Goal: Task Accomplishment & Management: Complete application form

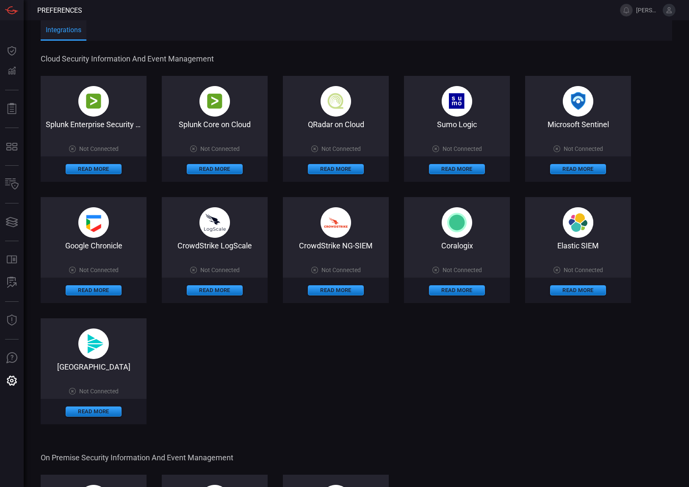
click at [671, 12] on icon at bounding box center [670, 10] width 6 height 6
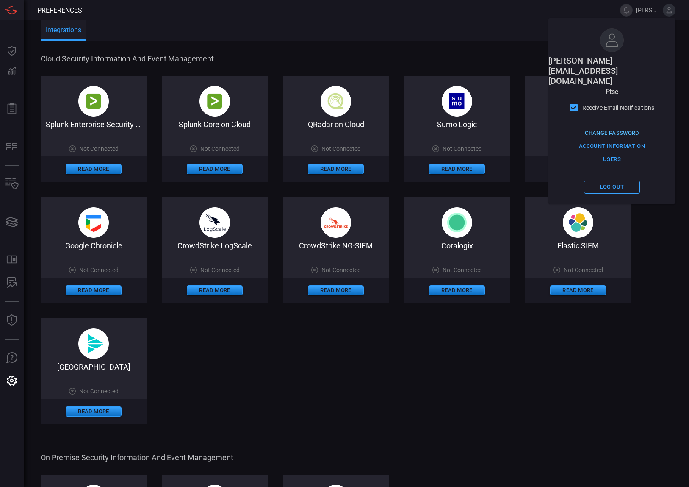
click at [616, 127] on button "Change Password" at bounding box center [612, 133] width 58 height 13
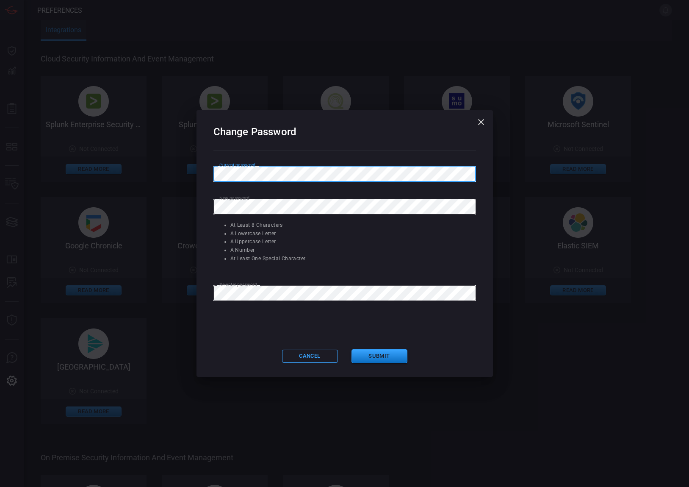
click at [378, 355] on button "Submit" at bounding box center [380, 356] width 56 height 14
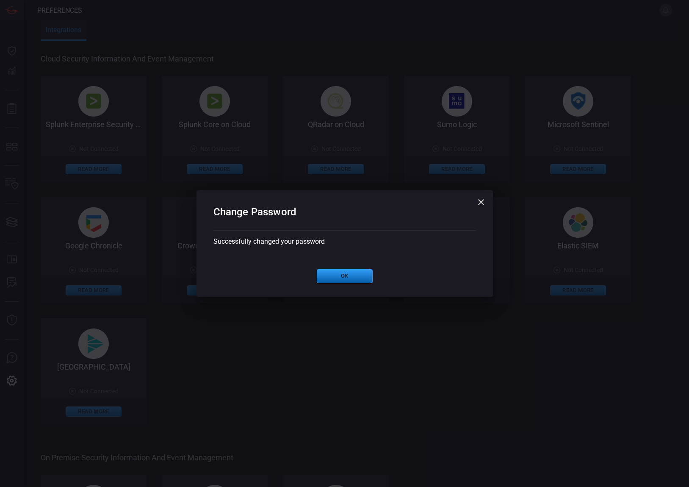
click at [354, 282] on button "Ok" at bounding box center [345, 276] width 56 height 14
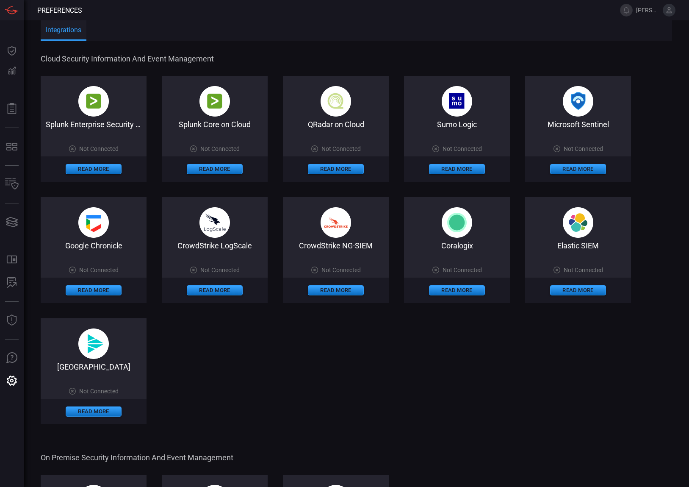
click at [670, 13] on icon at bounding box center [670, 10] width 6 height 6
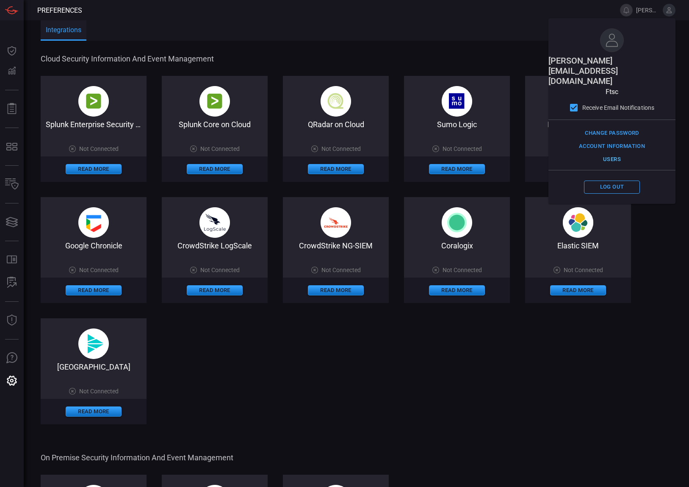
click at [607, 153] on button "Users" at bounding box center [612, 159] width 56 height 13
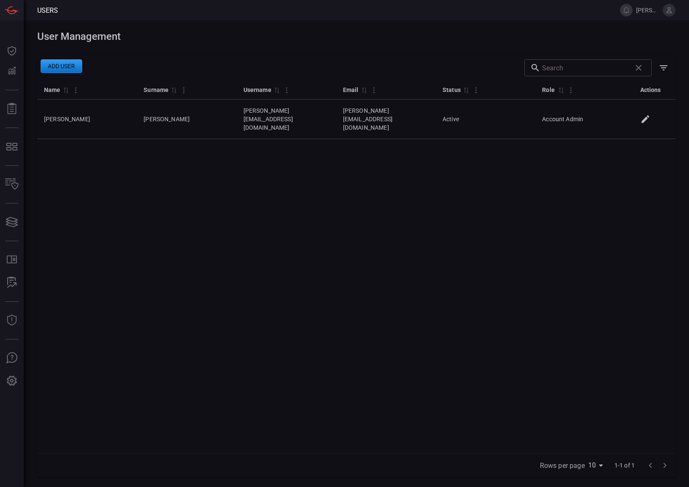
drag, startPoint x: 153, startPoint y: 172, endPoint x: 336, endPoint y: 147, distance: 184.3
click at [168, 169] on div "Name 0 Surname 0 Username 0 Email 0 Status 0 Role 0 Actions [PERSON_NAME] [PERS…" at bounding box center [356, 266] width 638 height 373
click at [67, 71] on button "Add user" at bounding box center [62, 66] width 42 height 14
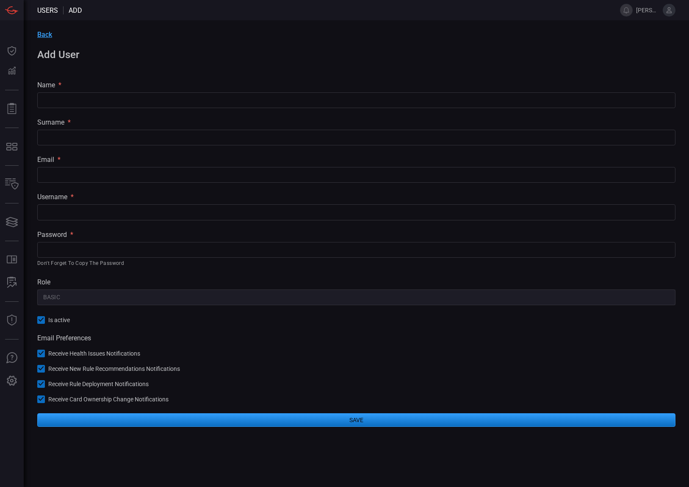
click at [79, 109] on div "Back Add User name * ​ surname * ​ email * ​ username * ​ password * ​ Don't fo…" at bounding box center [356, 228] width 665 height 416
click at [78, 102] on input "text" at bounding box center [356, 100] width 638 height 16
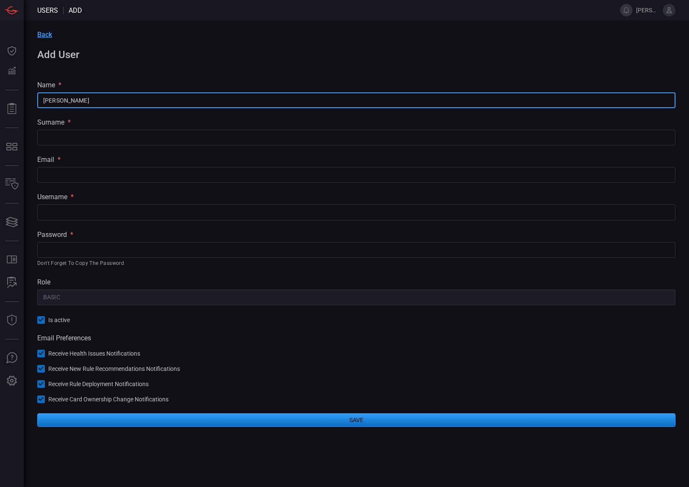
type input "[PERSON_NAME]"
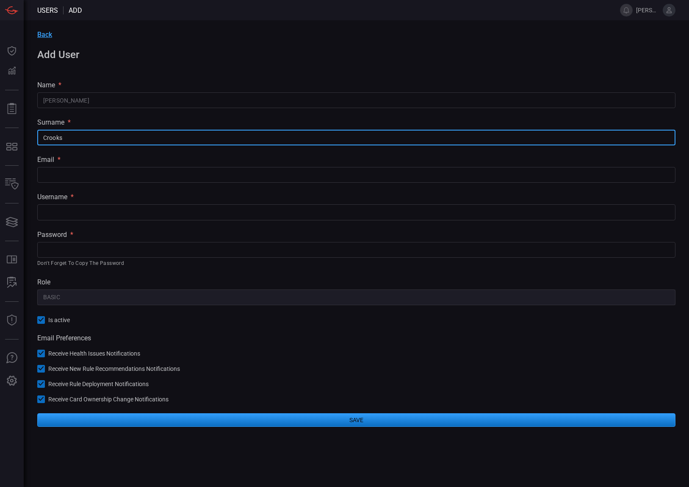
type input "Crooks"
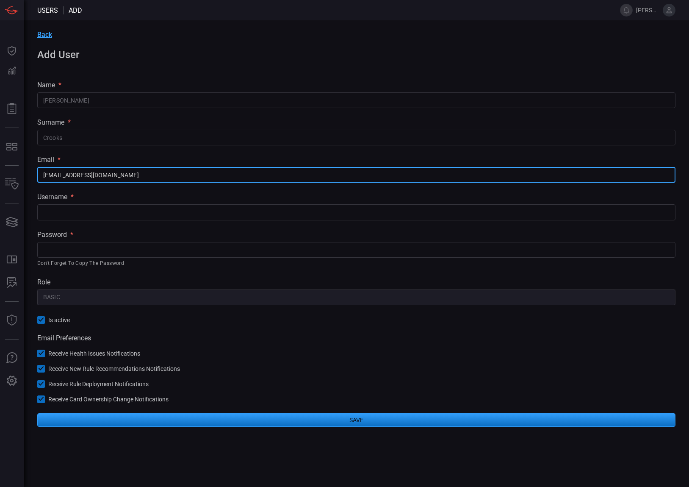
type input "[EMAIL_ADDRESS][DOMAIN_NAME]"
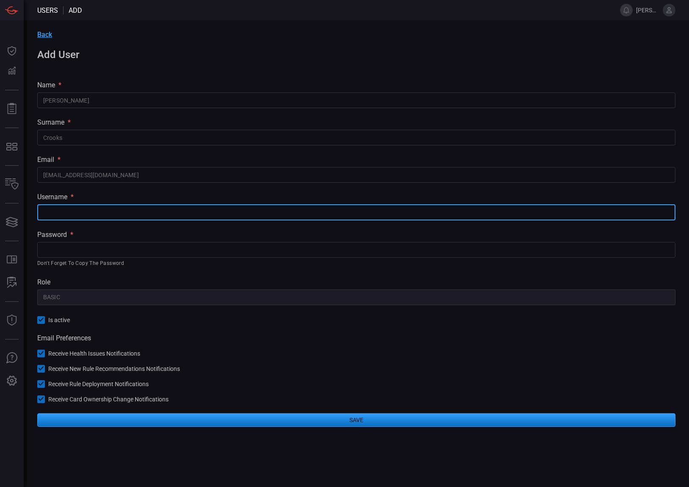
type input "d"
click at [89, 173] on input "[EMAIL_ADDRESS][DOMAIN_NAME]" at bounding box center [356, 175] width 638 height 16
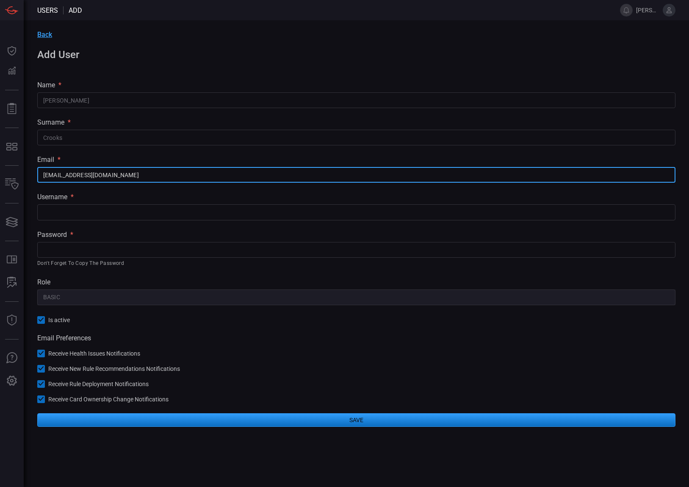
click at [89, 173] on input "[EMAIL_ADDRESS][DOMAIN_NAME]" at bounding box center [356, 175] width 638 height 16
click at [83, 208] on input "text" at bounding box center [356, 212] width 638 height 16
paste input "[EMAIL_ADDRESS][DOMAIN_NAME]"
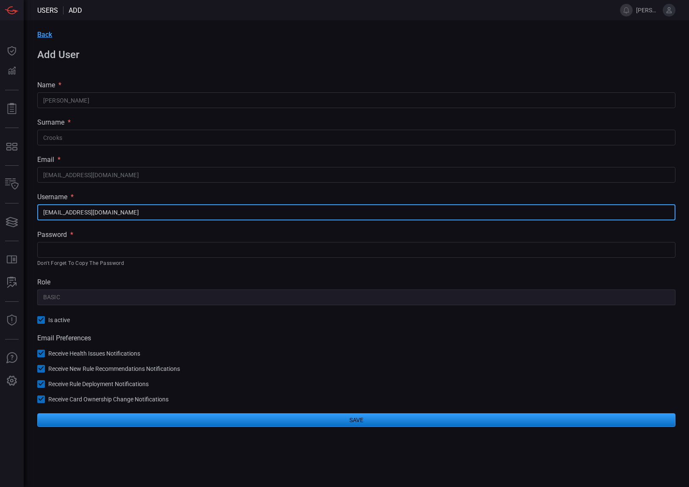
type input "[EMAIL_ADDRESS][DOMAIN_NAME]"
click at [75, 249] on input "text" at bounding box center [356, 250] width 638 height 16
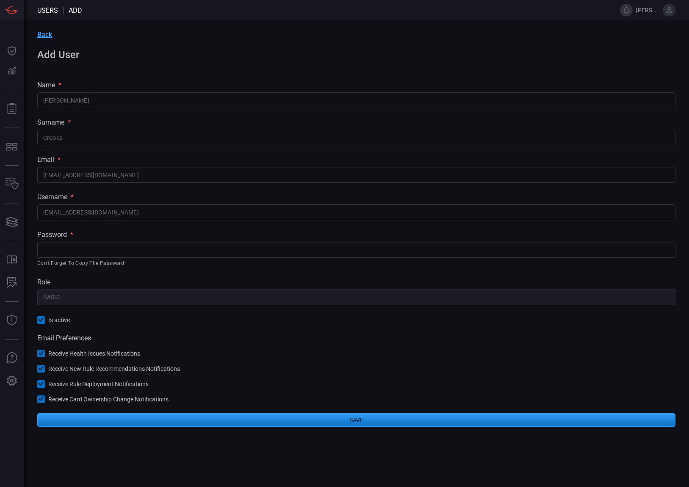
click at [94, 252] on input "text" at bounding box center [356, 250] width 638 height 16
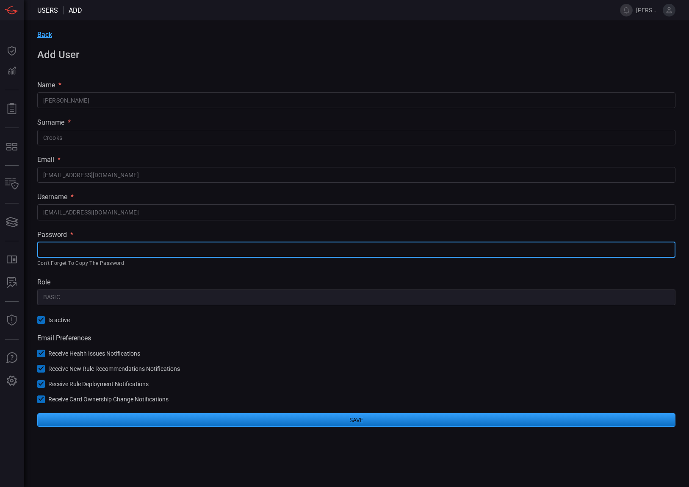
paste input "El%aHwtCG18d4r8MR61F`04gvYyR#Vr0"
type input "El%aHwtCG18d4r8MR61F`04gvYyR#Vr0"
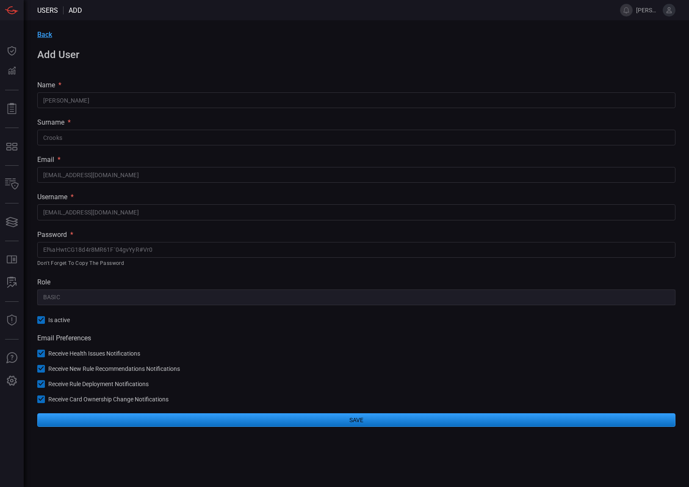
click at [357, 422] on button "Save" at bounding box center [356, 420] width 638 height 14
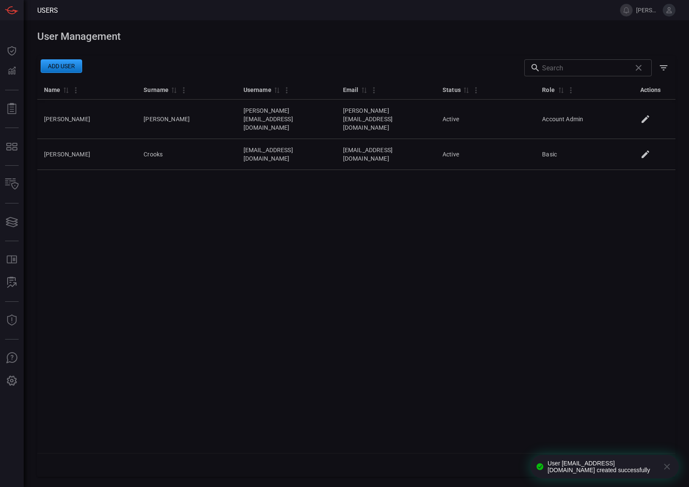
click at [195, 246] on div "Name 0 Surname 0 Username 0 Email 0 Status 0 Role 0 Actions [PERSON_NAME] [PERS…" at bounding box center [356, 266] width 638 height 373
click at [188, 298] on div "Name 0 Surname 0 Username 0 Email 0 Status 0 Role 0 Actions [PERSON_NAME] [PERS…" at bounding box center [356, 266] width 638 height 373
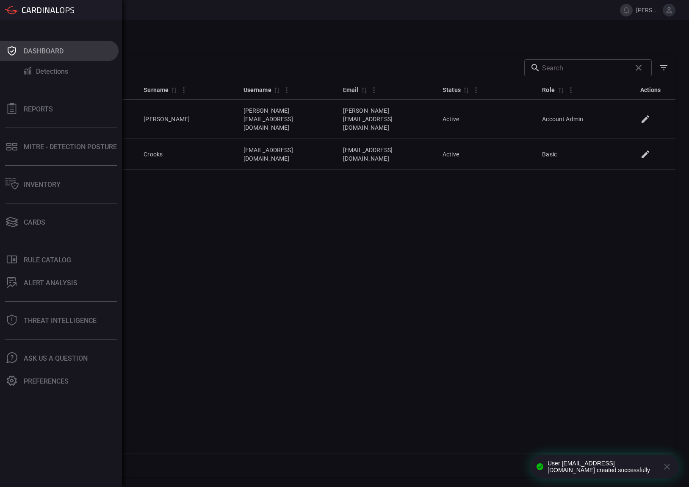
click at [11, 47] on icon at bounding box center [12, 50] width 8 height 9
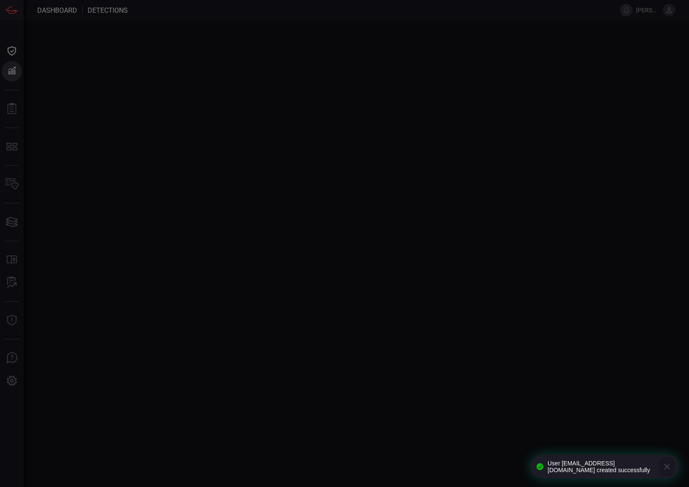
click at [665, 464] on icon "button" at bounding box center [667, 466] width 10 height 10
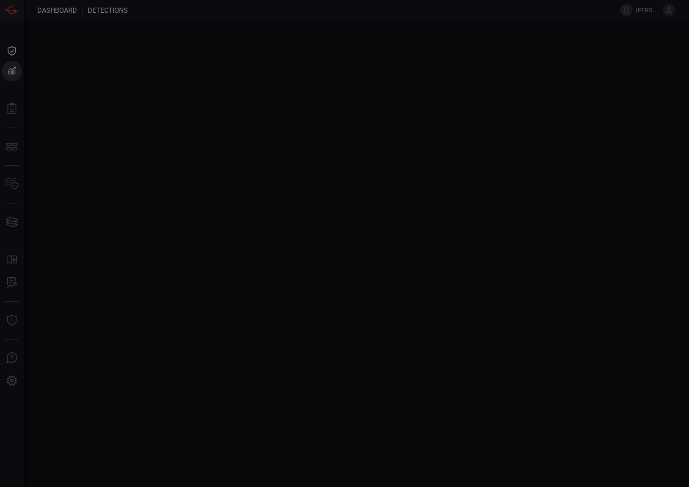
click at [290, 252] on div at bounding box center [344, 243] width 689 height 487
drag, startPoint x: 23, startPoint y: 50, endPoint x: 24, endPoint y: 34, distance: 15.7
click at [23, 49] on div at bounding box center [344, 243] width 689 height 487
click at [109, 137] on div at bounding box center [344, 243] width 689 height 487
click at [8, 181] on div at bounding box center [344, 243] width 689 height 487
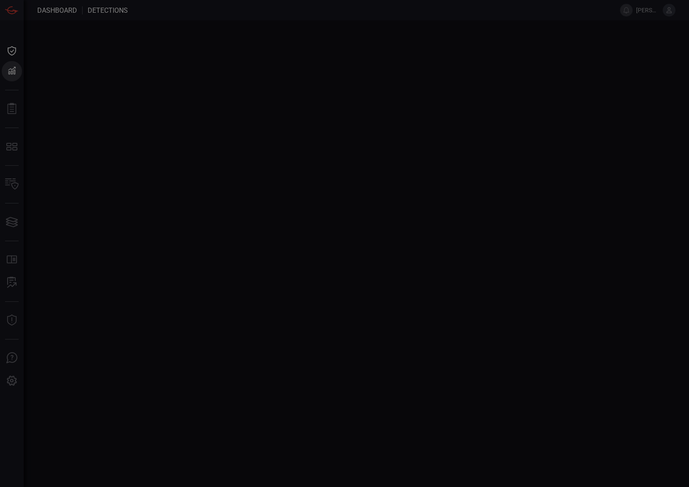
click at [44, 6] on div at bounding box center [344, 243] width 689 height 487
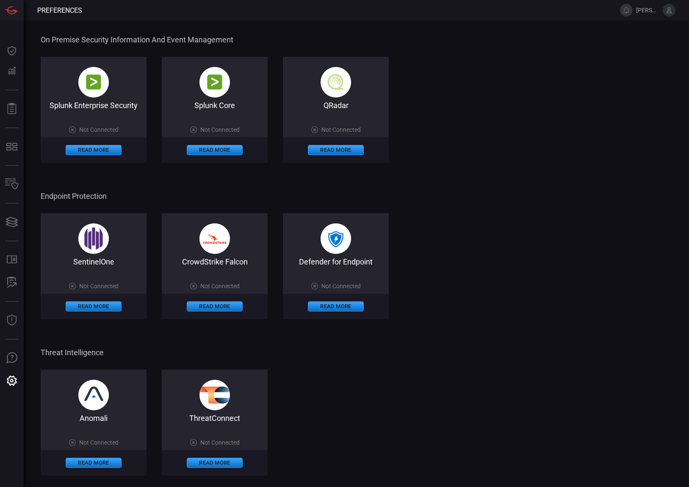
scroll to position [418, 0]
click at [93, 94] on img at bounding box center [93, 81] width 30 height 30
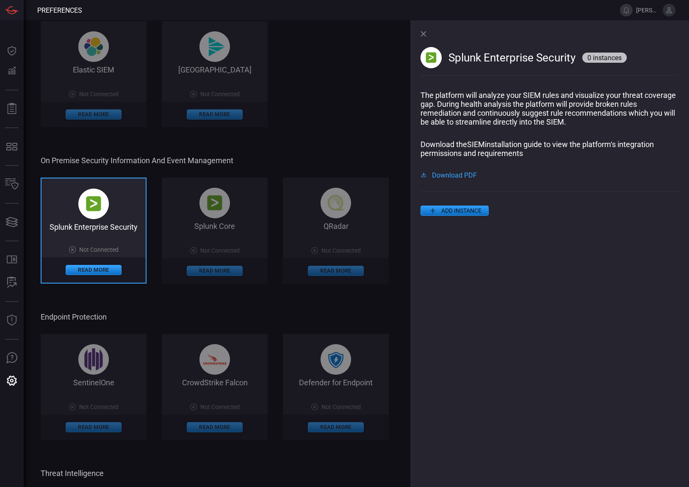
click at [462, 177] on span "Download PDF" at bounding box center [454, 174] width 45 height 7
